Goal: Task Accomplishment & Management: Complete application form

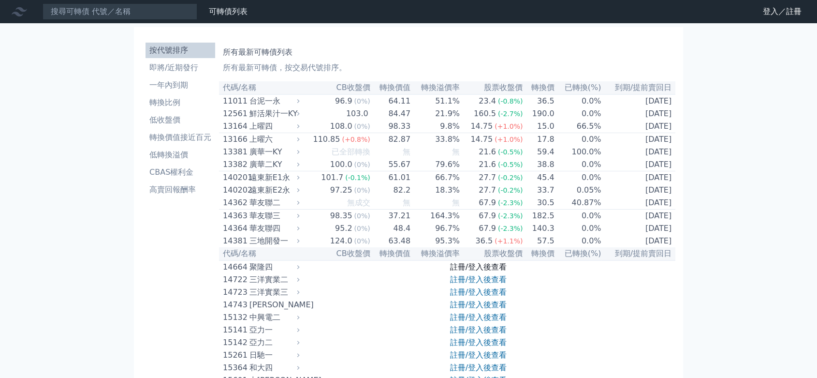
click at [472, 271] on link "註冊/登入後查看" at bounding box center [478, 266] width 57 height 9
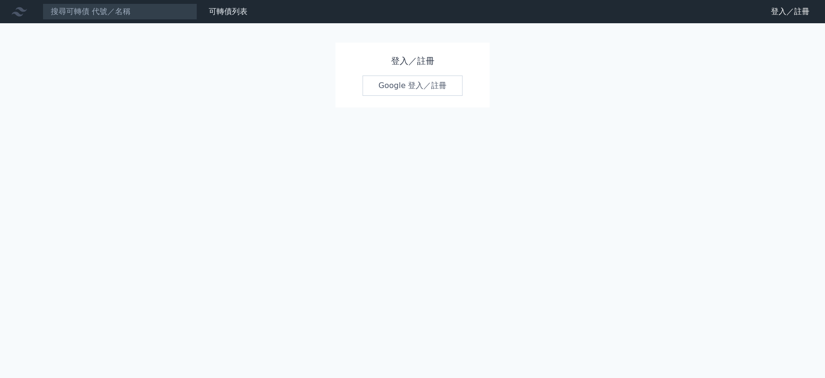
click at [420, 94] on link "Google 登入／註冊" at bounding box center [413, 85] width 101 height 20
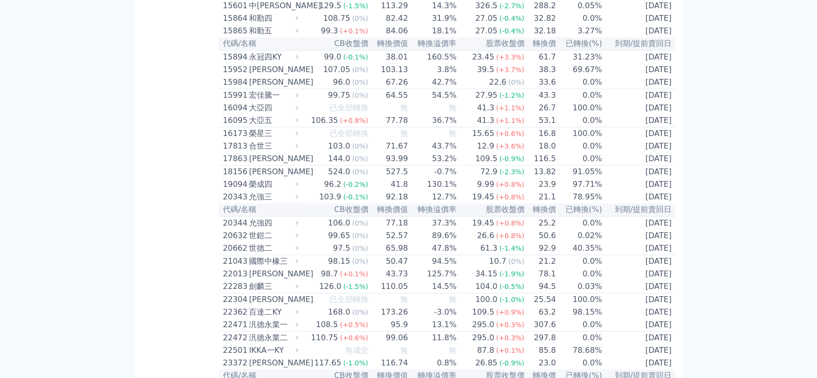
scroll to position [376, 0]
